Goal: Information Seeking & Learning: Learn about a topic

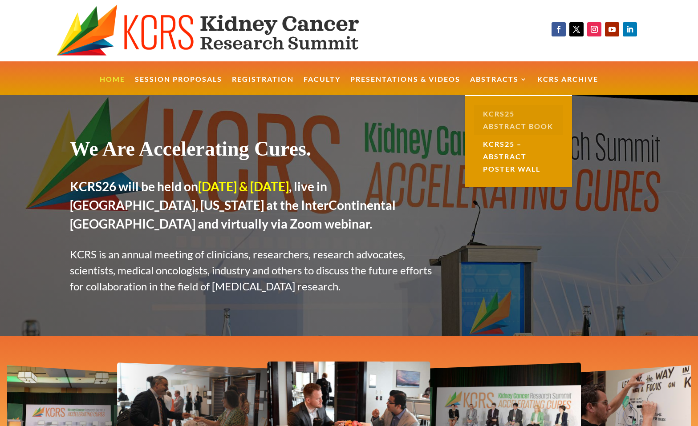
click at [502, 110] on link "KCRS25 Abstract Book" at bounding box center [518, 120] width 89 height 30
click at [497, 161] on link "KCRS25 – Abstract Poster Wall" at bounding box center [518, 156] width 89 height 43
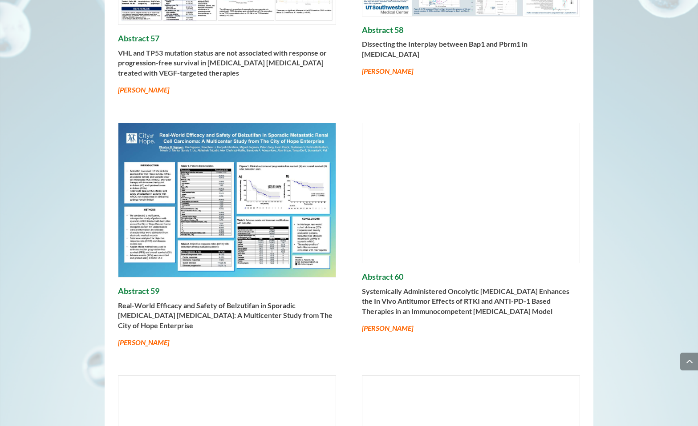
scroll to position [4261, 0]
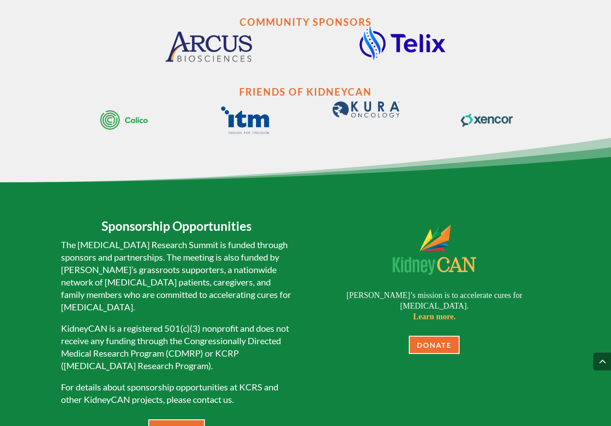
scroll to position [1773, 0]
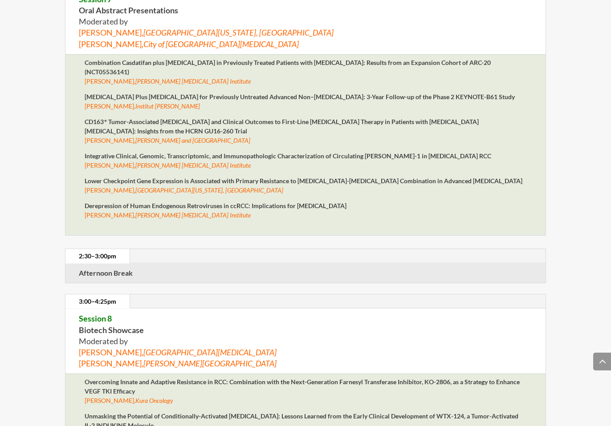
scroll to position [3580, 0]
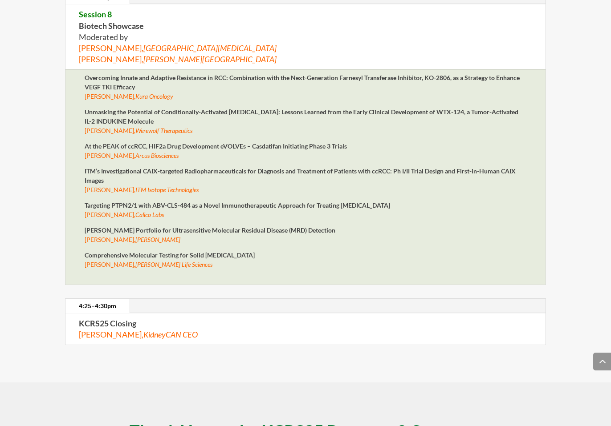
click at [405, 116] on strong "Unmasking the Potential of Conditionally-Activated [MEDICAL_DATA]: Lessons Lear…" at bounding box center [301, 116] width 433 height 17
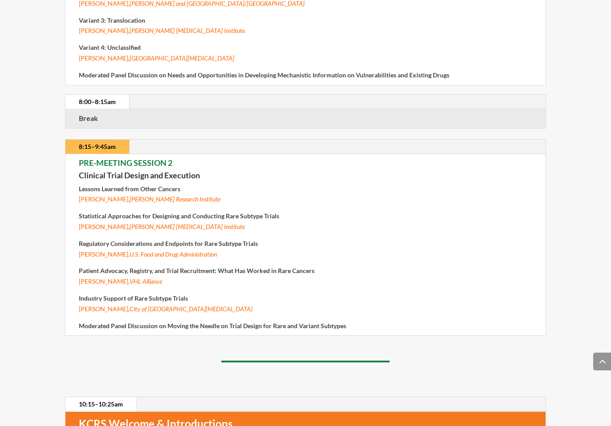
scroll to position [0, 0]
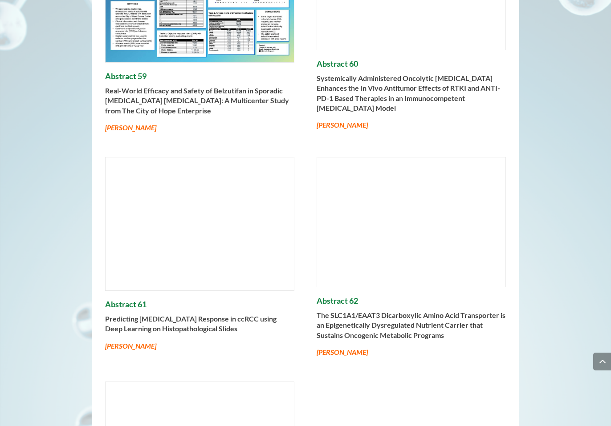
scroll to position [4081, 0]
